Goal: Obtain resource: Obtain resource

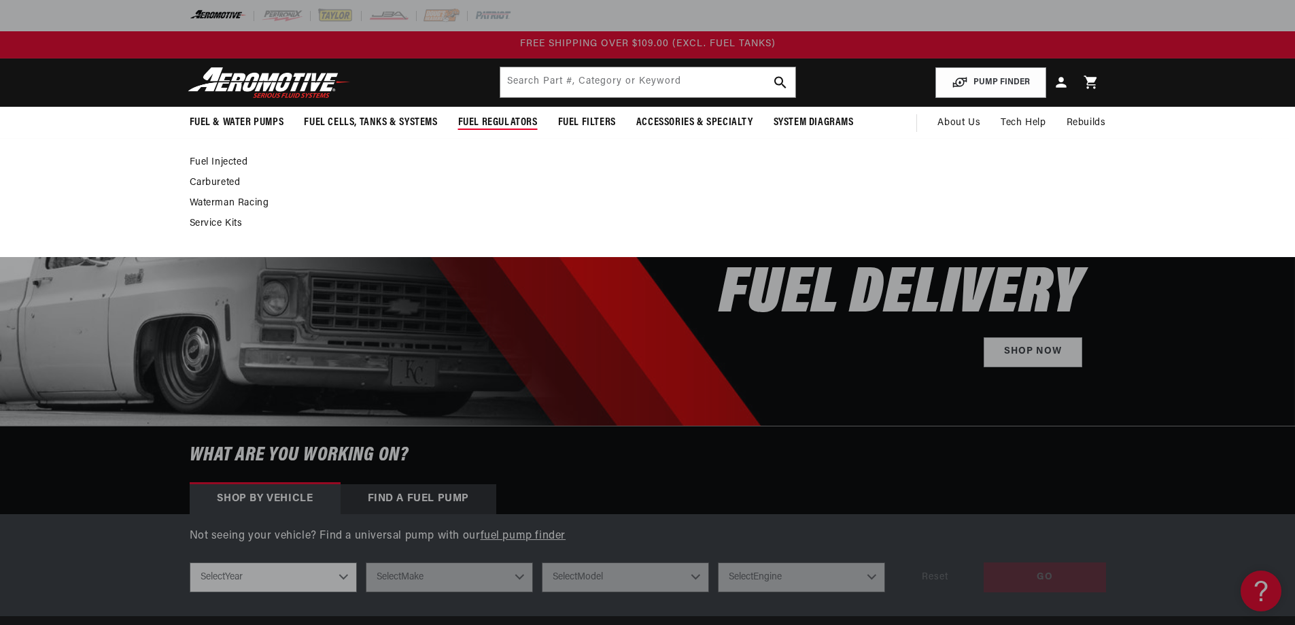
click at [207, 179] on link "Carbureted" at bounding box center [641, 183] width 903 height 12
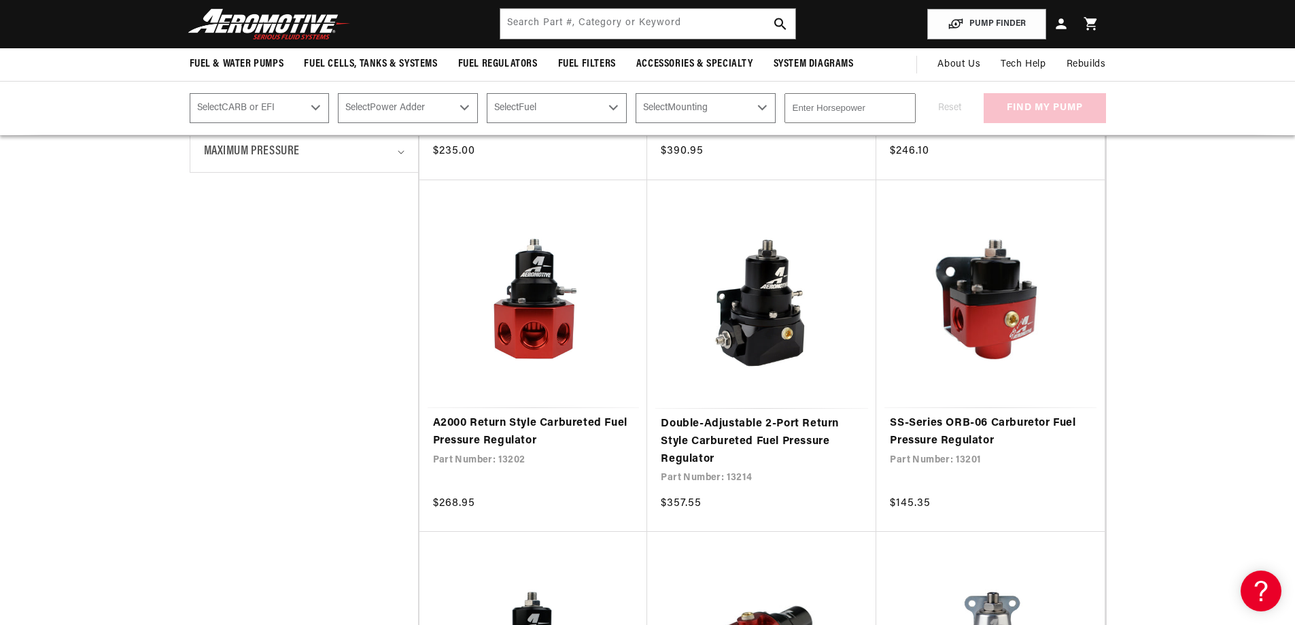
scroll to position [544, 0]
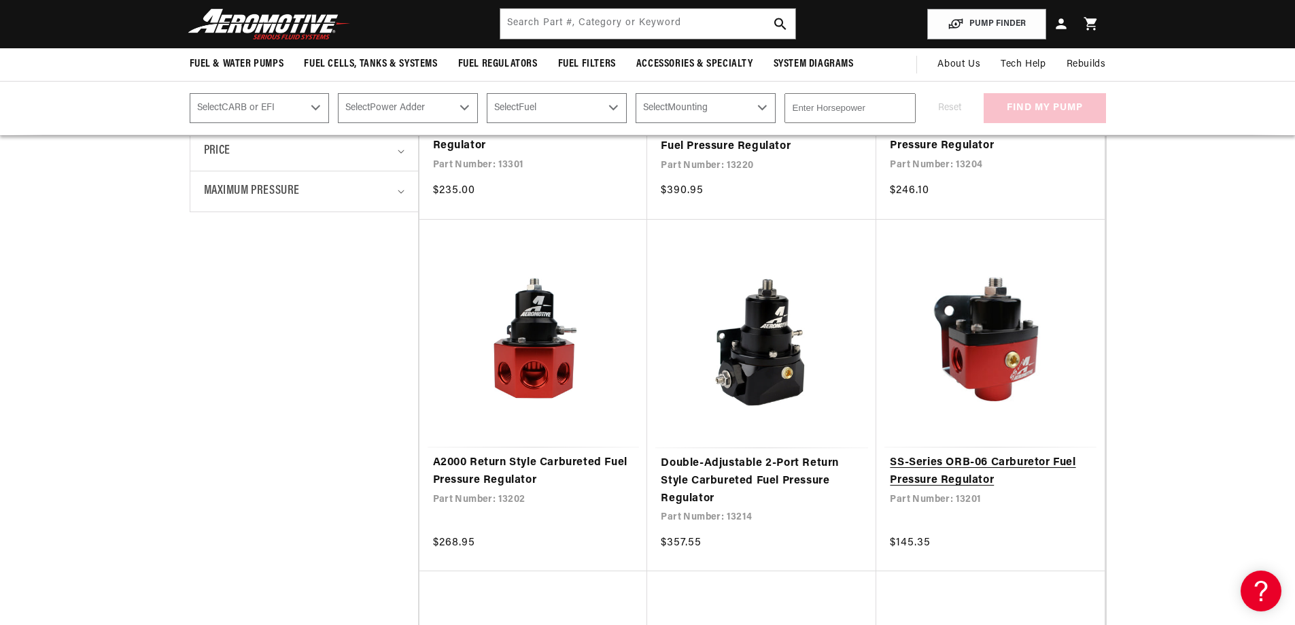
click at [1013, 460] on link "SS-Series ORB-06 Carburetor Fuel Pressure Regulator" at bounding box center [990, 471] width 201 height 35
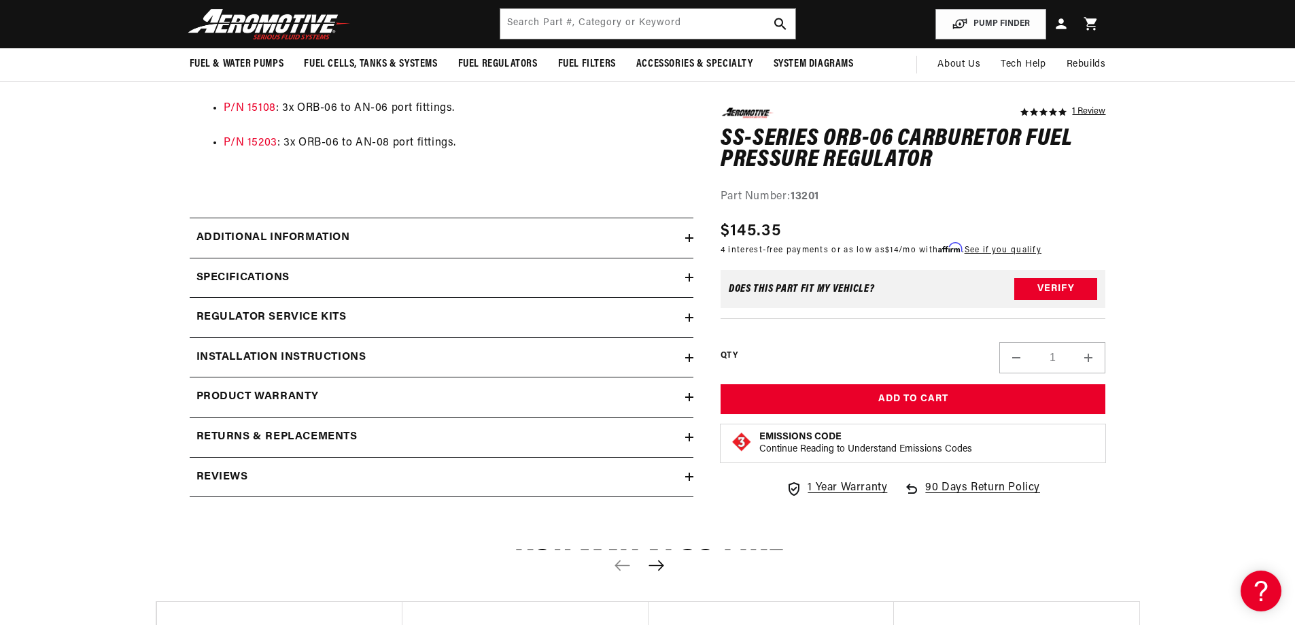
scroll to position [1156, 0]
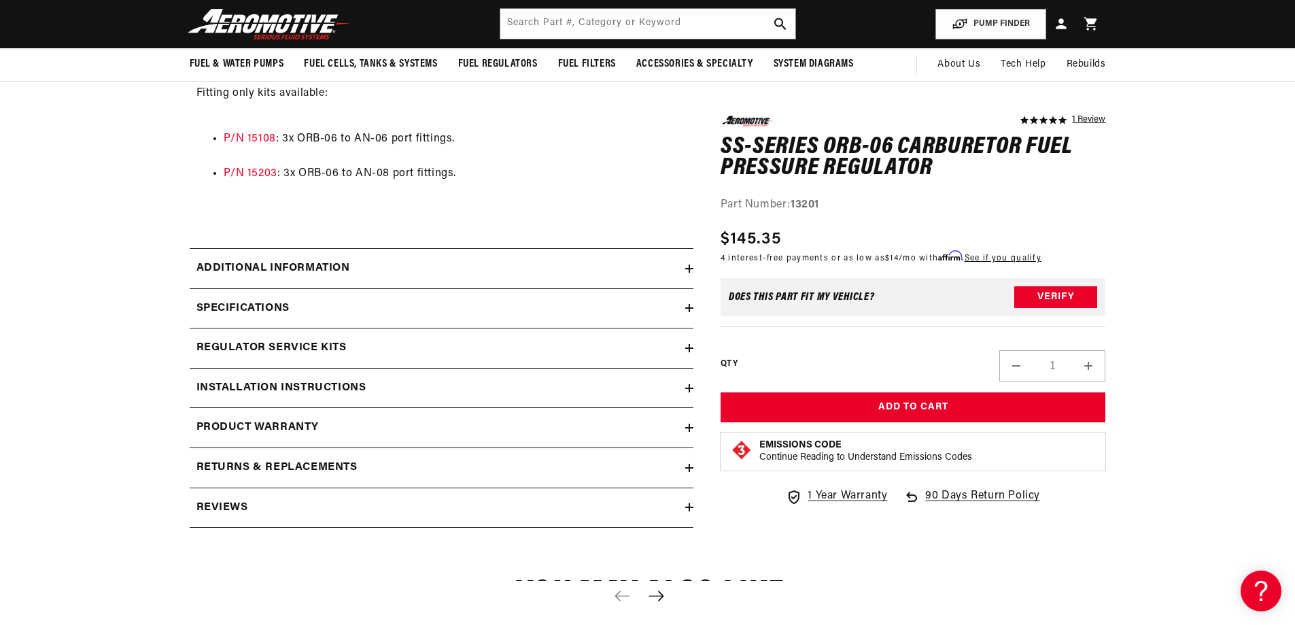
click at [687, 265] on icon at bounding box center [689, 268] width 8 height 8
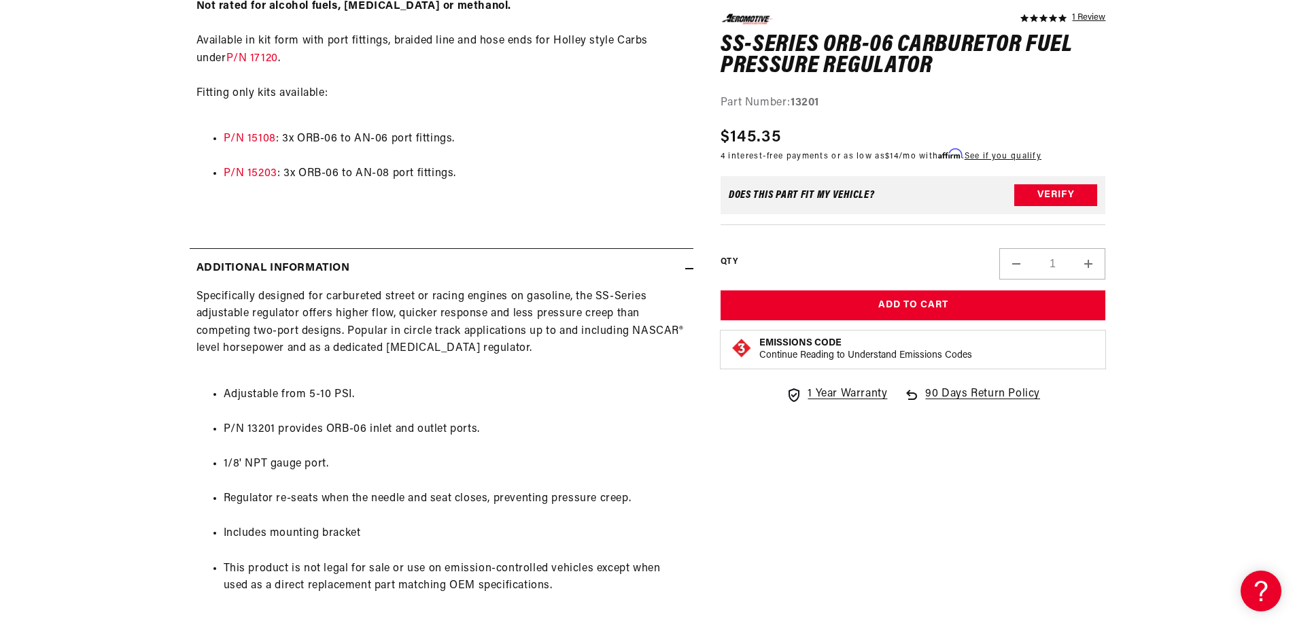
scroll to position [1360, 0]
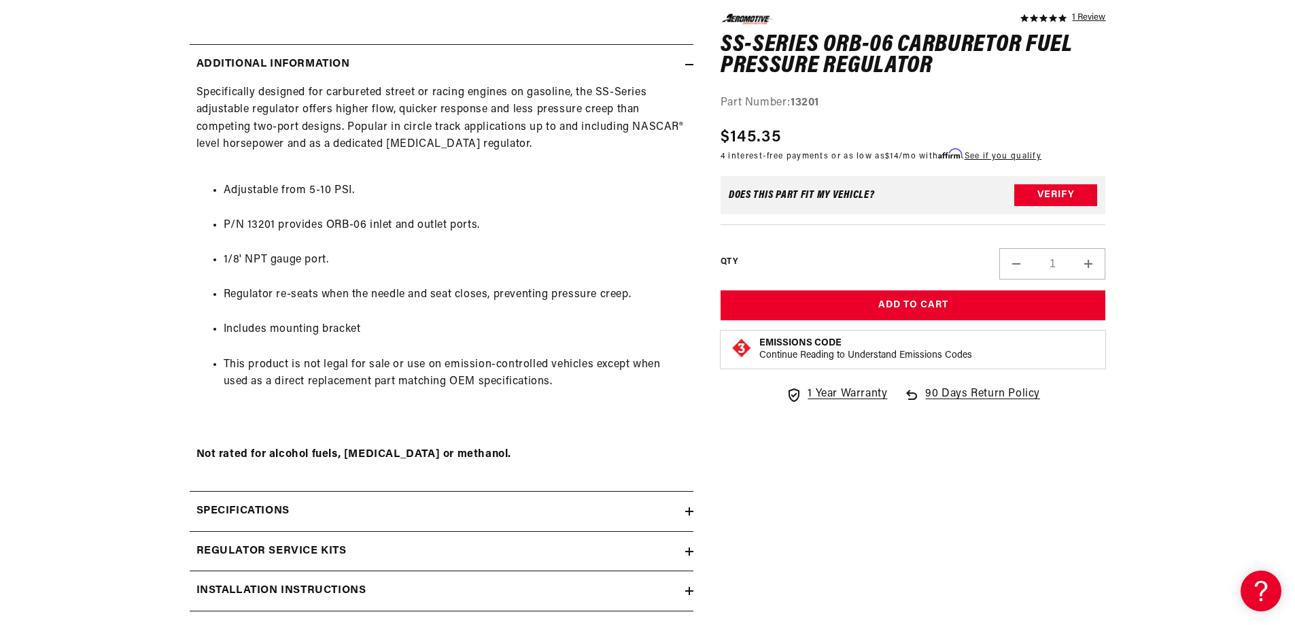
click at [680, 61] on div "Additional information" at bounding box center [438, 65] width 496 height 18
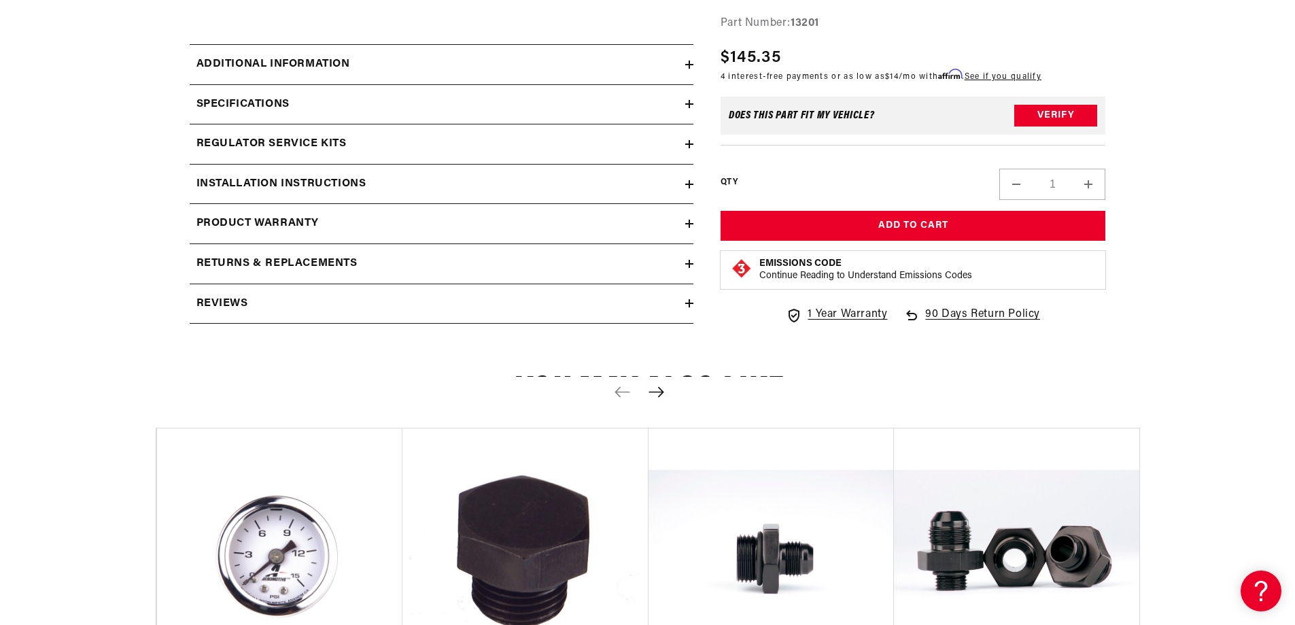
click at [692, 102] on icon at bounding box center [689, 104] width 8 height 8
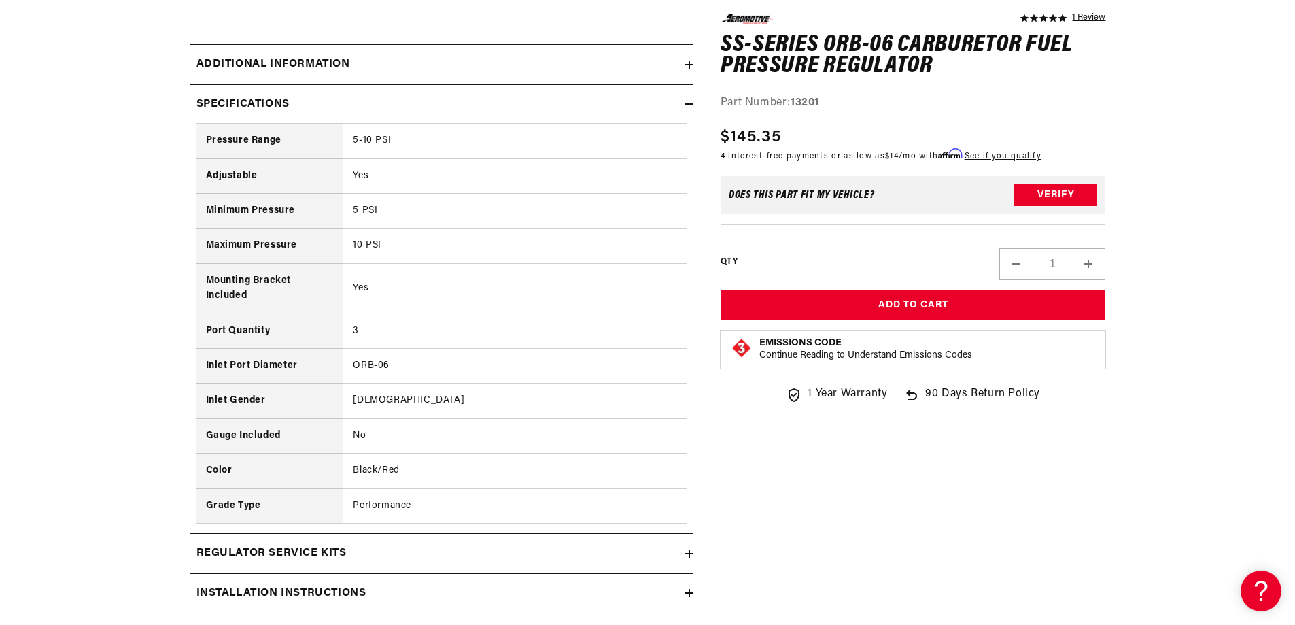
click at [691, 103] on icon at bounding box center [689, 104] width 8 height 8
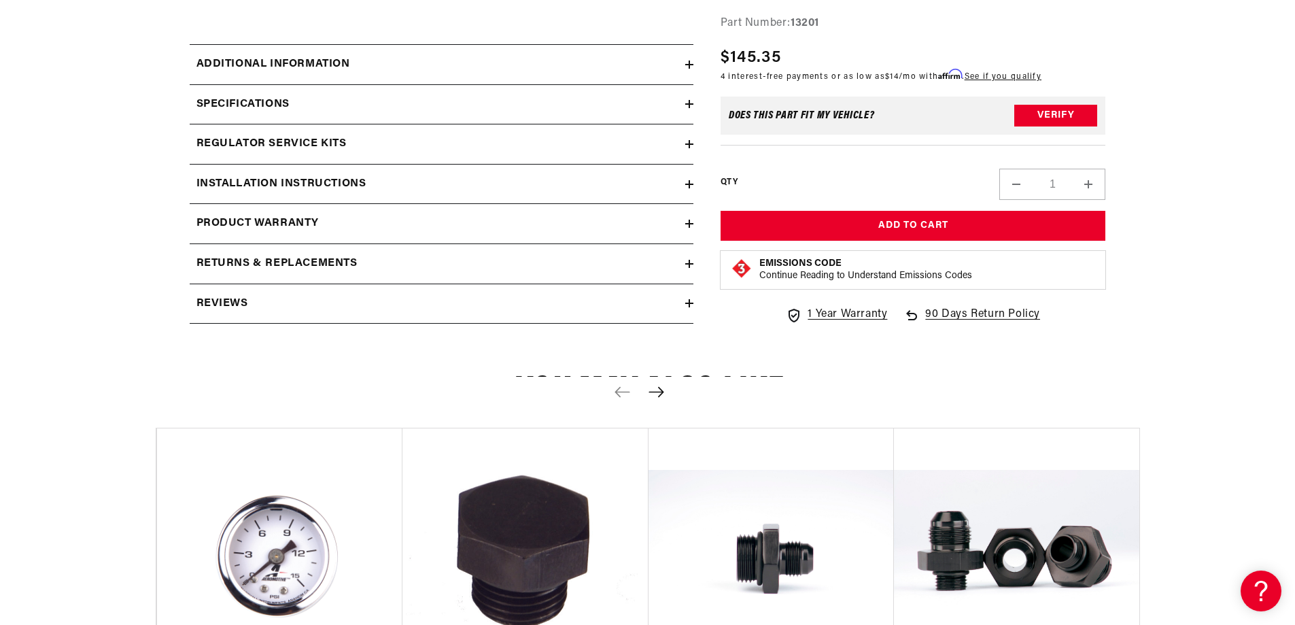
click at [687, 182] on icon at bounding box center [689, 184] width 8 height 8
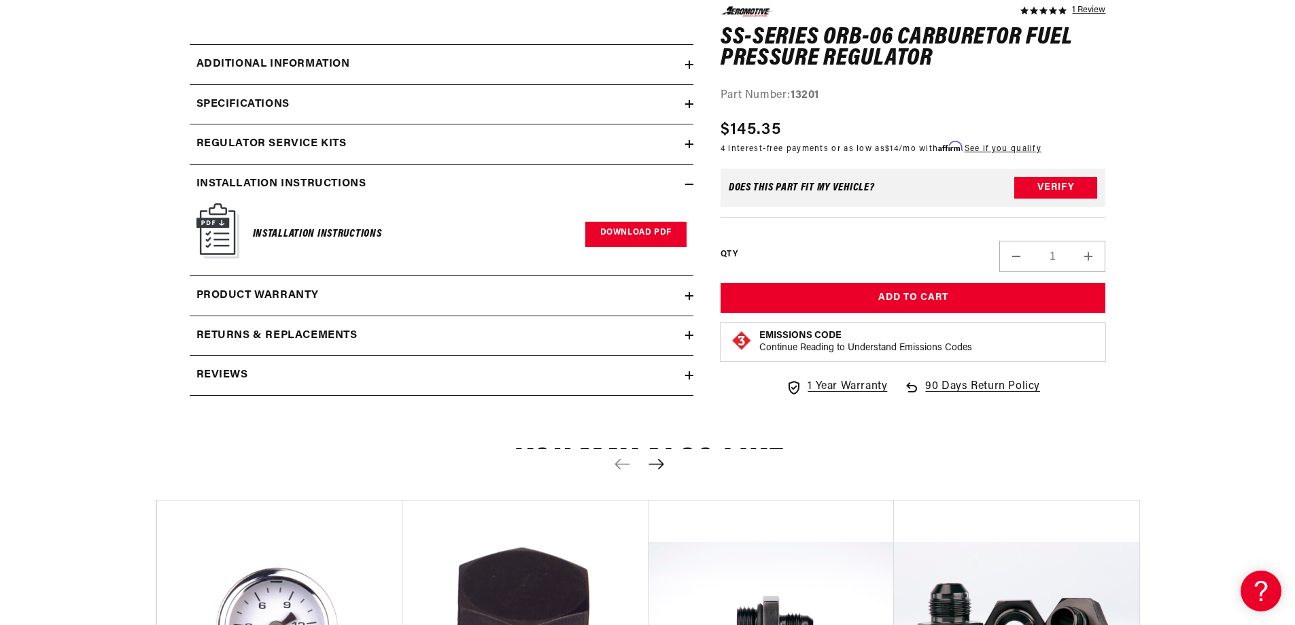
click at [606, 228] on link "Download PDF" at bounding box center [635, 234] width 101 height 25
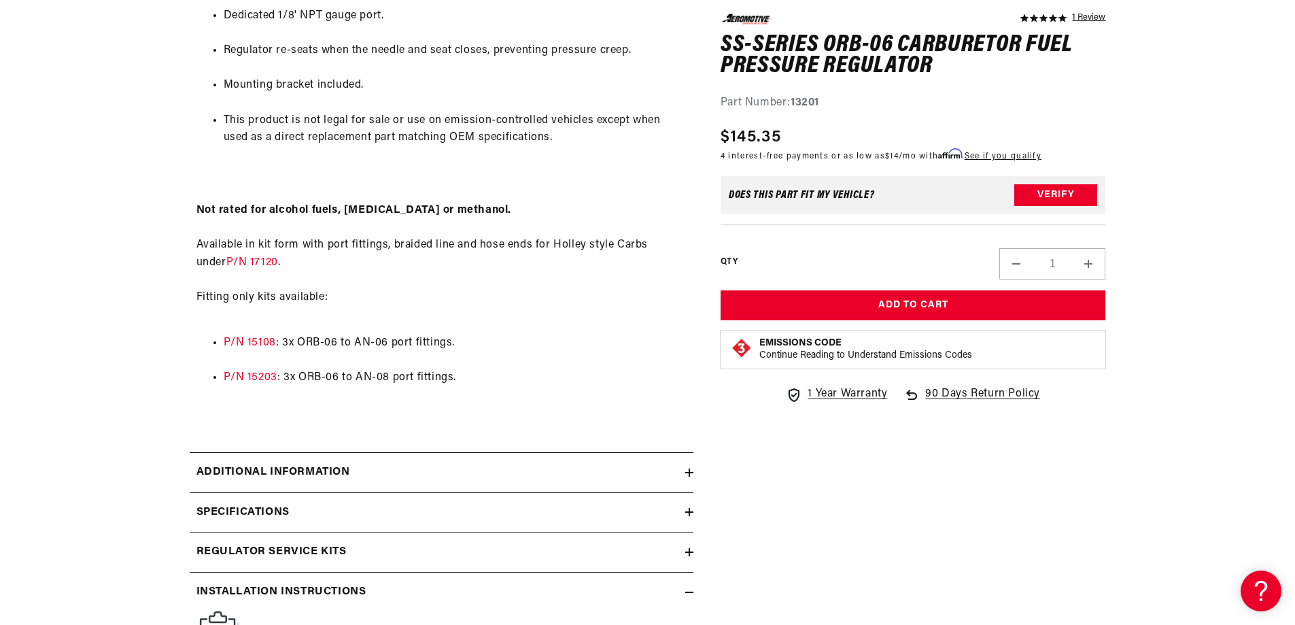
scroll to position [1428, 0]
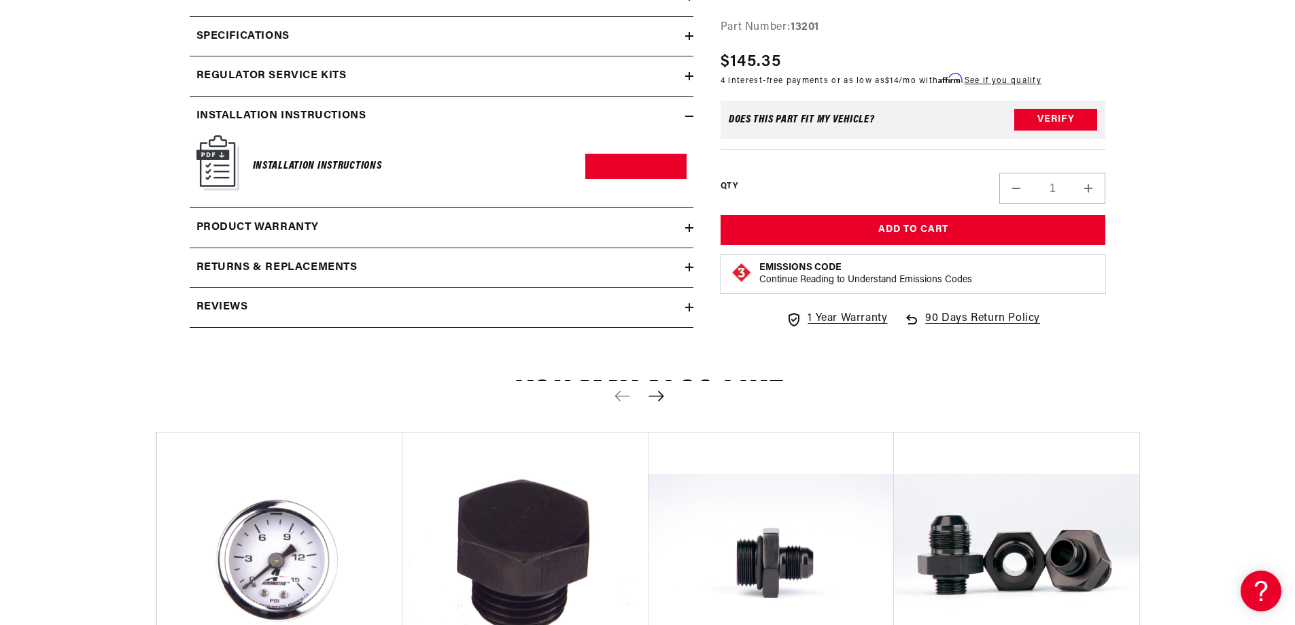
click at [661, 394] on icon "Next slide" at bounding box center [656, 395] width 15 height 10
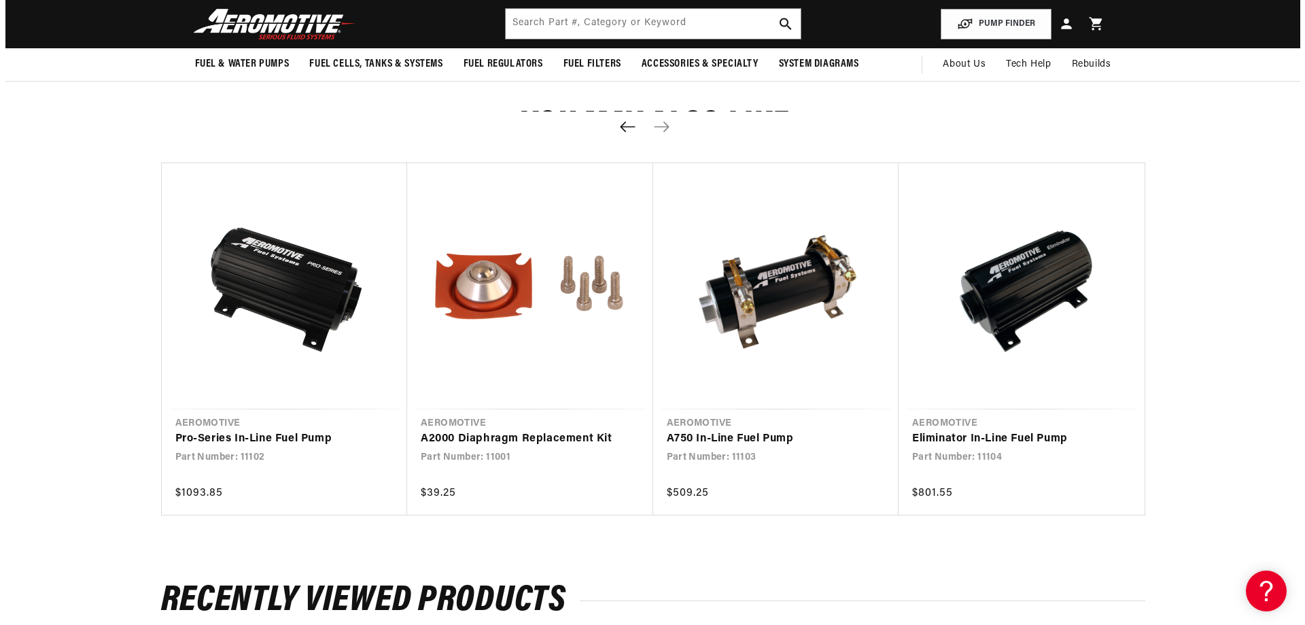
scroll to position [0, 0]
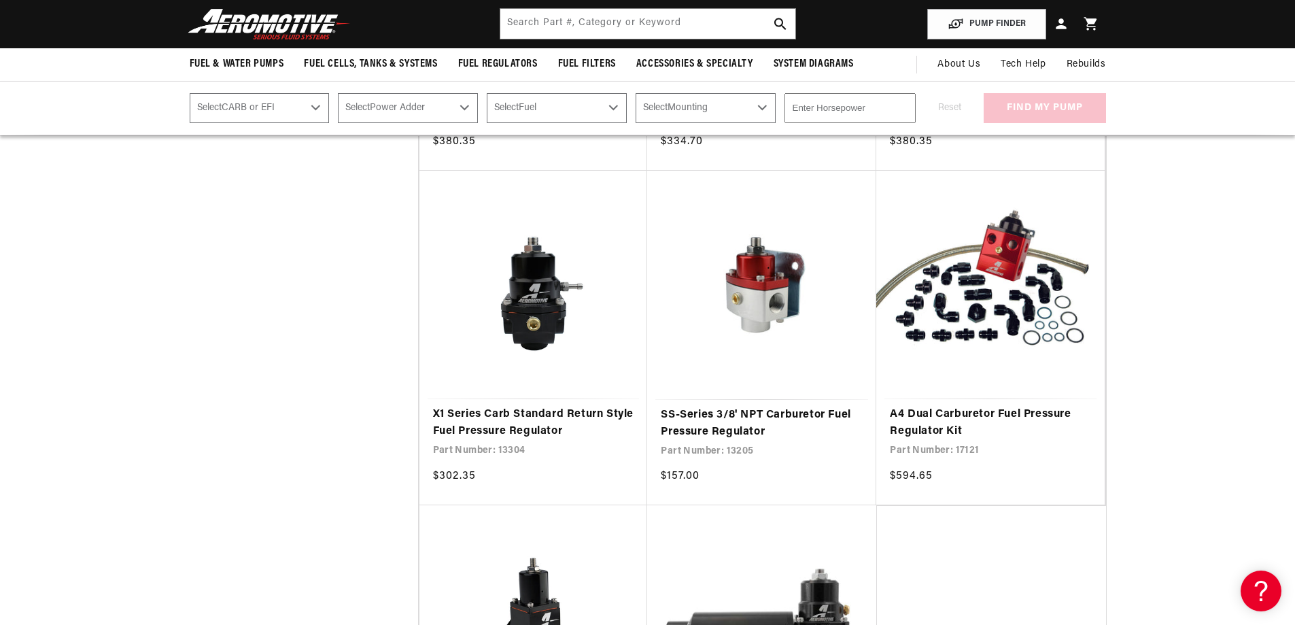
scroll to position [1904, 0]
